Goal: Task Accomplishment & Management: Manage account settings

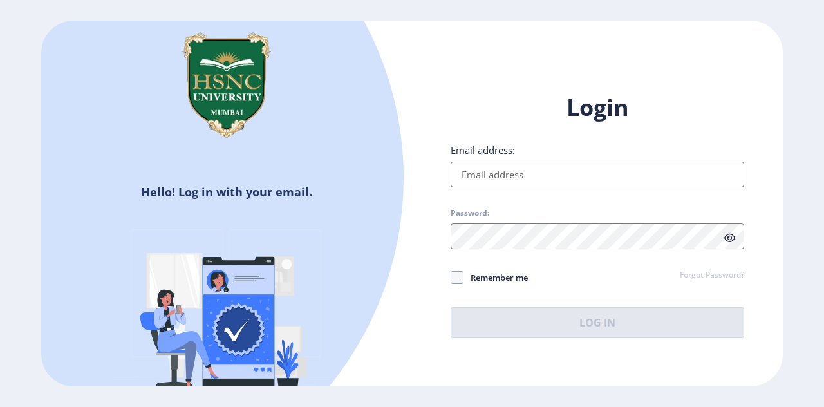
click at [521, 174] on input "Email address:" at bounding box center [597, 175] width 293 height 26
type input "[EMAIL_ADDRESS][DOMAIN_NAME]"
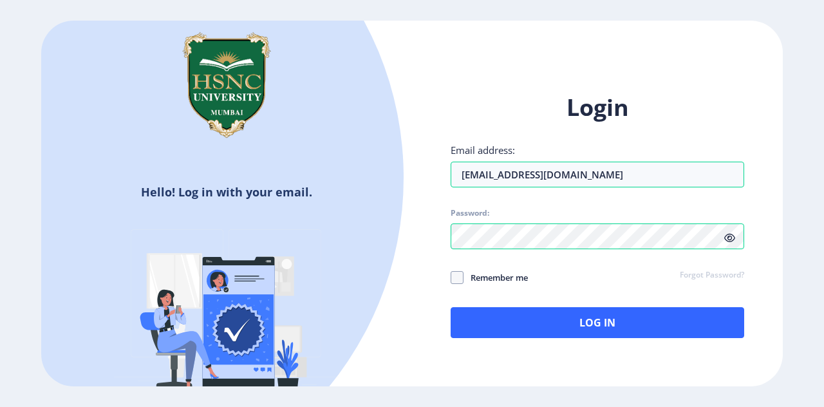
click at [730, 236] on icon at bounding box center [729, 238] width 11 height 10
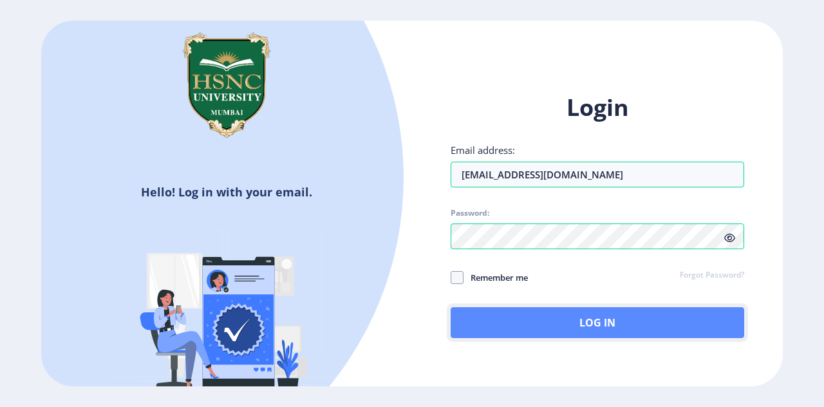
click at [590, 325] on button "Log In" at bounding box center [597, 322] width 293 height 31
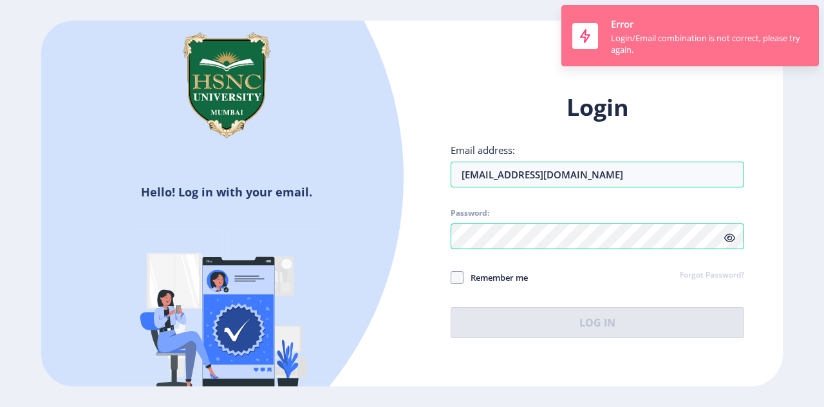
click at [656, 50] on div "Login/Email combination is not correct, please try again." at bounding box center [709, 43] width 197 height 23
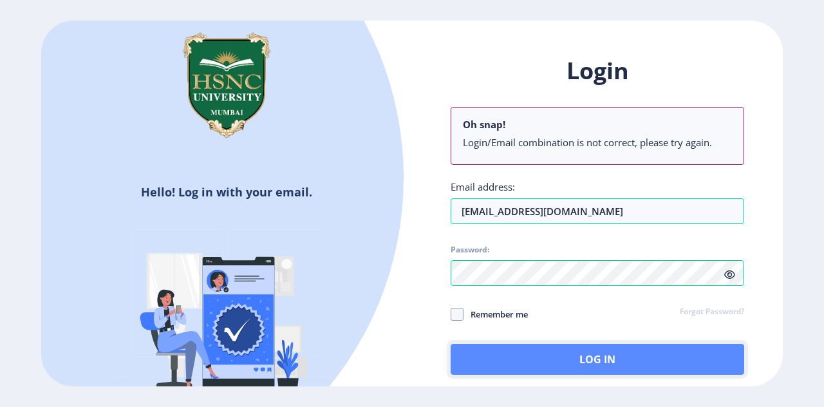
click at [511, 353] on button "Log In" at bounding box center [597, 359] width 293 height 31
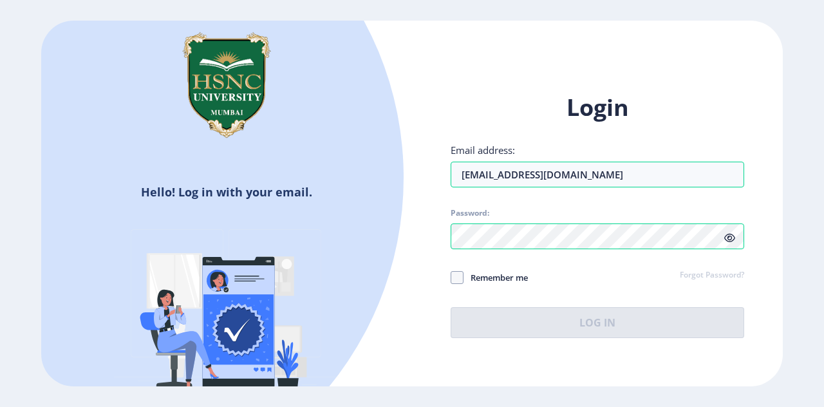
click at [715, 271] on link "Forgot Password?" at bounding box center [712, 276] width 64 height 12
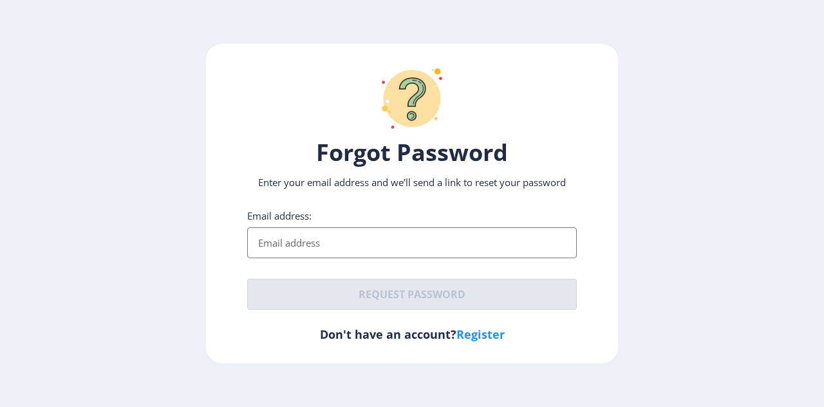
click at [404, 246] on input "Email address:" at bounding box center [412, 242] width 330 height 31
type input "[EMAIL_ADDRESS][DOMAIN_NAME]"
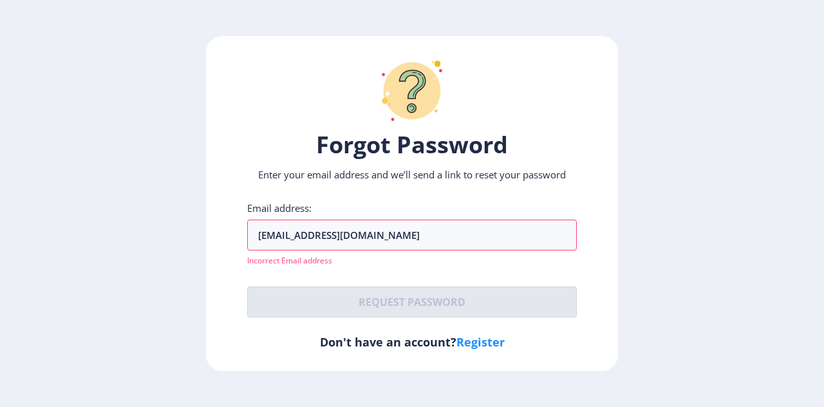
click at [537, 346] on div "Forgot Password Enter your email address and we’ll send a link to reset your pa…" at bounding box center [412, 203] width 412 height 335
click at [451, 231] on input "[EMAIL_ADDRESS][DOMAIN_NAME]" at bounding box center [412, 234] width 330 height 31
click at [478, 338] on link "Register" at bounding box center [480, 341] width 48 height 15
